Goal: Information Seeking & Learning: Learn about a topic

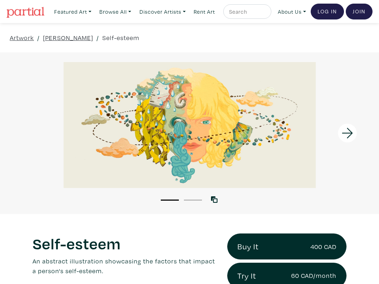
click at [352, 142] on icon at bounding box center [347, 134] width 25 height 20
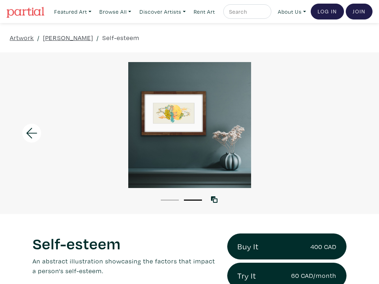
click at [34, 139] on icon at bounding box center [32, 134] width 25 height 20
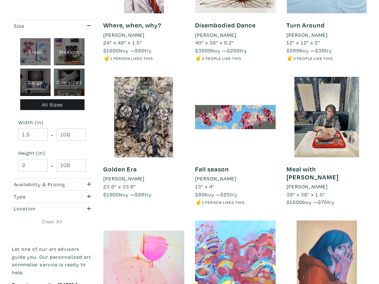
scroll to position [507, 0]
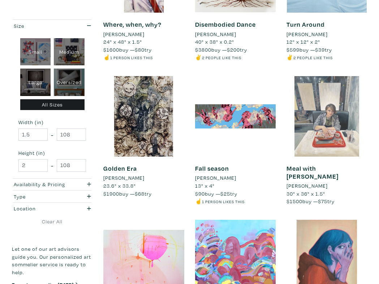
click at [312, 121] on div at bounding box center [326, 116] width 81 height 81
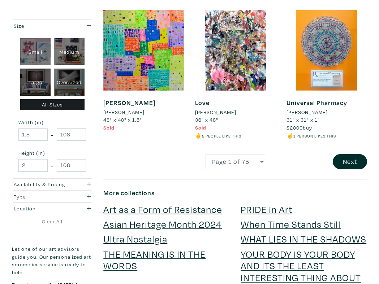
scroll to position [1168, 0]
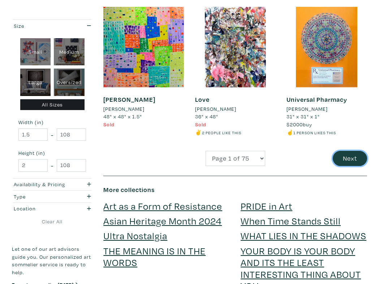
click at [350, 160] on button "Next" at bounding box center [350, 159] width 34 height 16
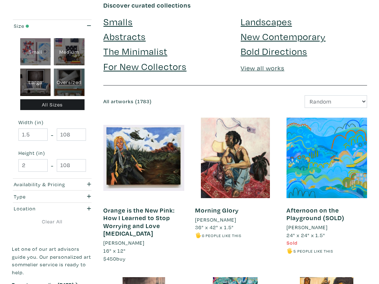
scroll to position [65, 0]
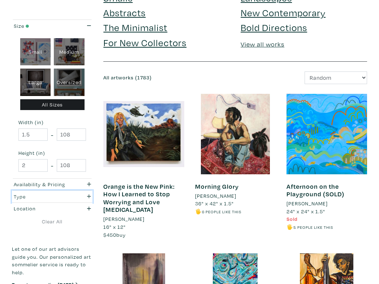
click at [88, 195] on icon "button" at bounding box center [89, 196] width 4 height 5
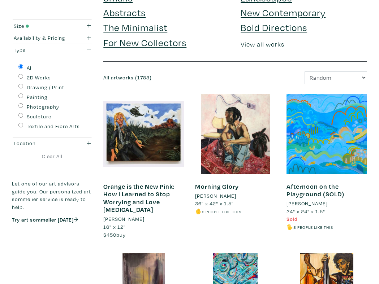
click at [21, 114] on input "Sculpture" at bounding box center [20, 115] width 5 height 5
radio input "true"
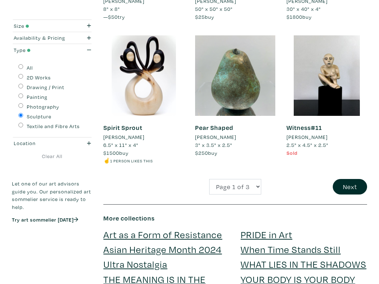
scroll to position [1125, 0]
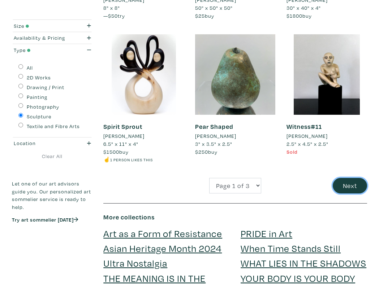
click at [348, 192] on button "Next" at bounding box center [350, 186] width 34 height 16
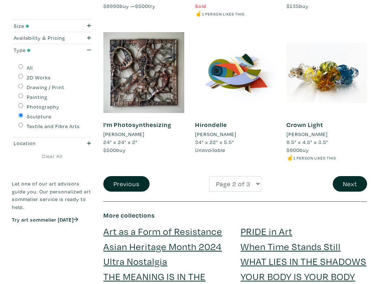
scroll to position [1153, 0]
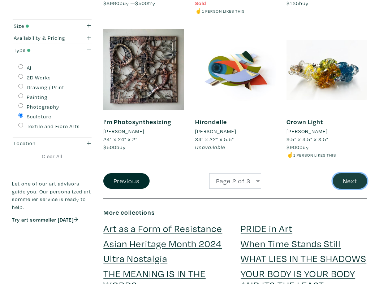
click at [348, 189] on button "Next" at bounding box center [350, 181] width 34 height 16
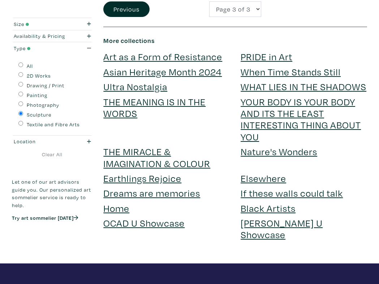
scroll to position [765, 0]
